Goal: Find specific page/section: Locate a particular part of the current website

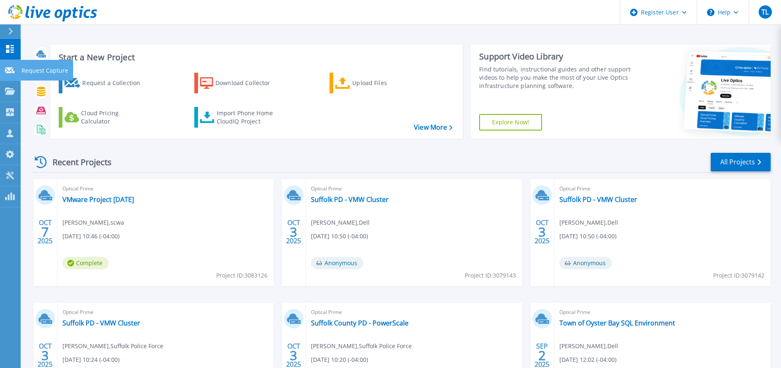
click at [7, 68] on icon at bounding box center [10, 70] width 10 height 6
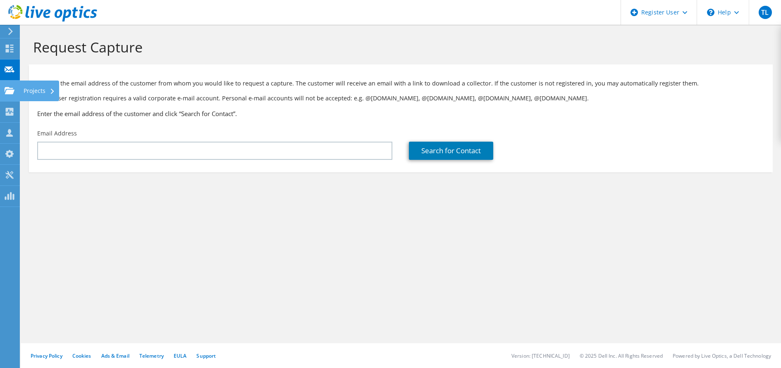
click at [12, 92] on use at bounding box center [10, 90] width 10 height 7
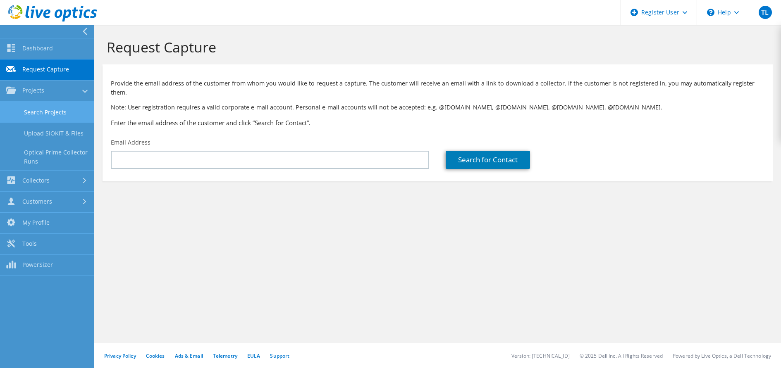
click at [41, 107] on link "Search Projects" at bounding box center [47, 112] width 94 height 21
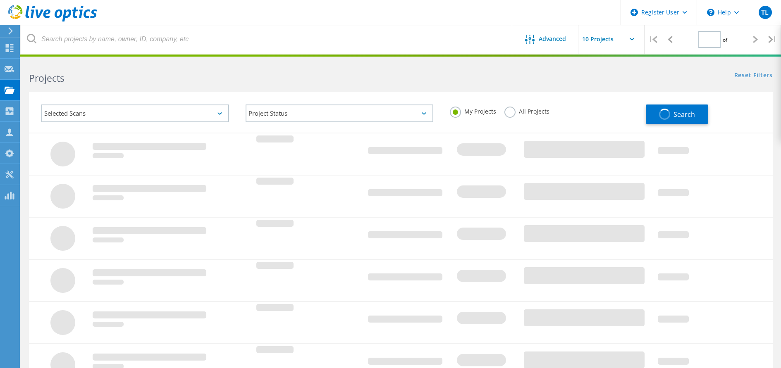
type input "1"
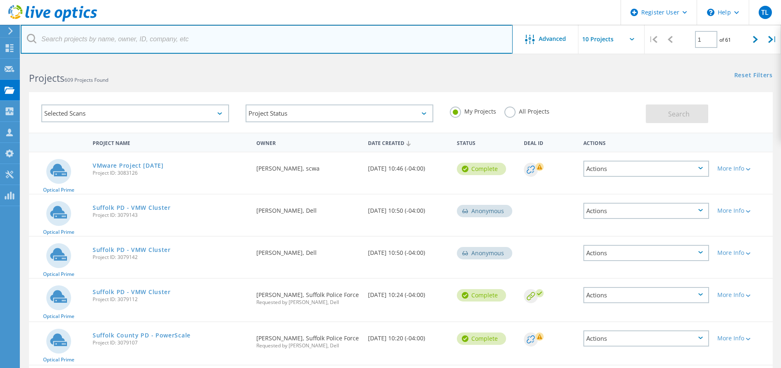
click at [253, 43] on input "text" at bounding box center [267, 39] width 492 height 29
type input "3033935"
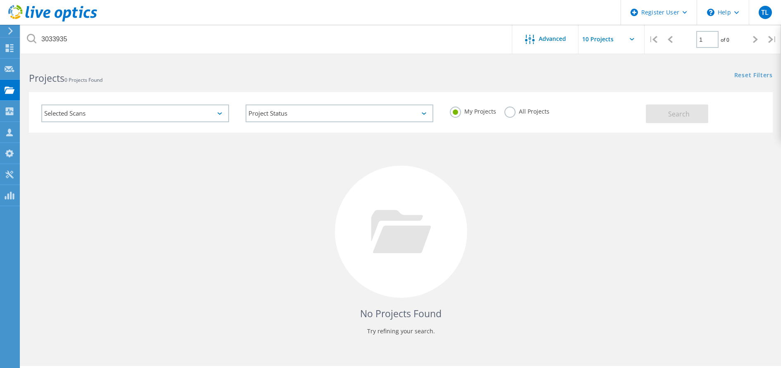
click at [508, 110] on label "All Projects" at bounding box center [526, 111] width 45 height 8
click at [0, 0] on input "All Projects" at bounding box center [0, 0] width 0 height 0
click at [698, 117] on button "Search" at bounding box center [677, 114] width 62 height 19
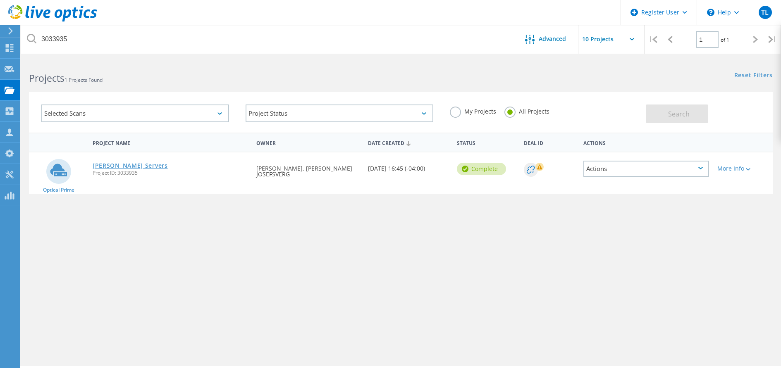
click at [139, 164] on link "[PERSON_NAME] Servers" at bounding box center [130, 166] width 75 height 6
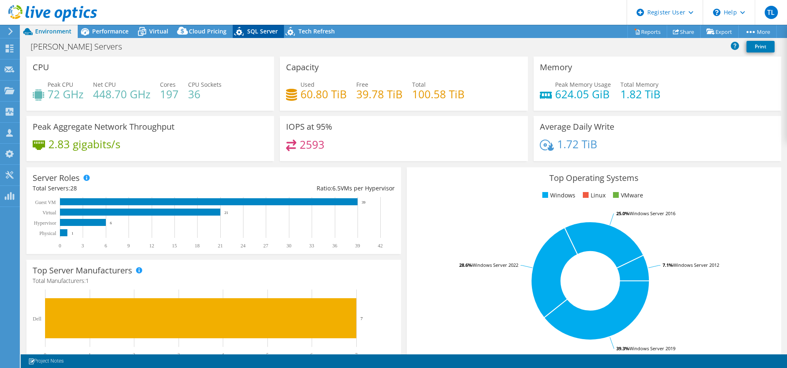
select select "USD"
click at [119, 30] on span "Performance" at bounding box center [110, 31] width 36 height 8
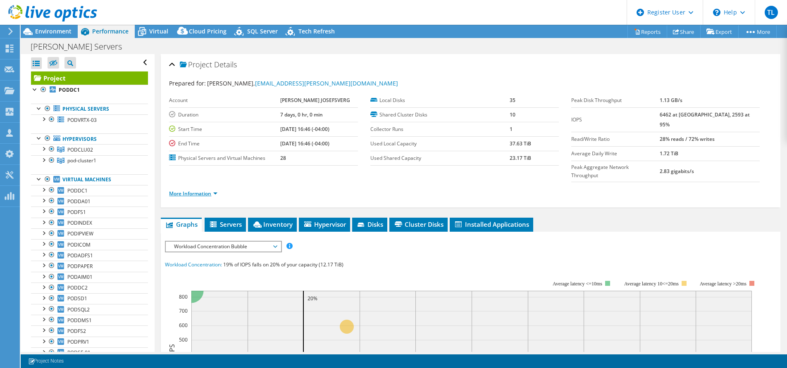
click at [205, 190] on link "More Information" at bounding box center [193, 193] width 48 height 7
